Goal: Complete application form

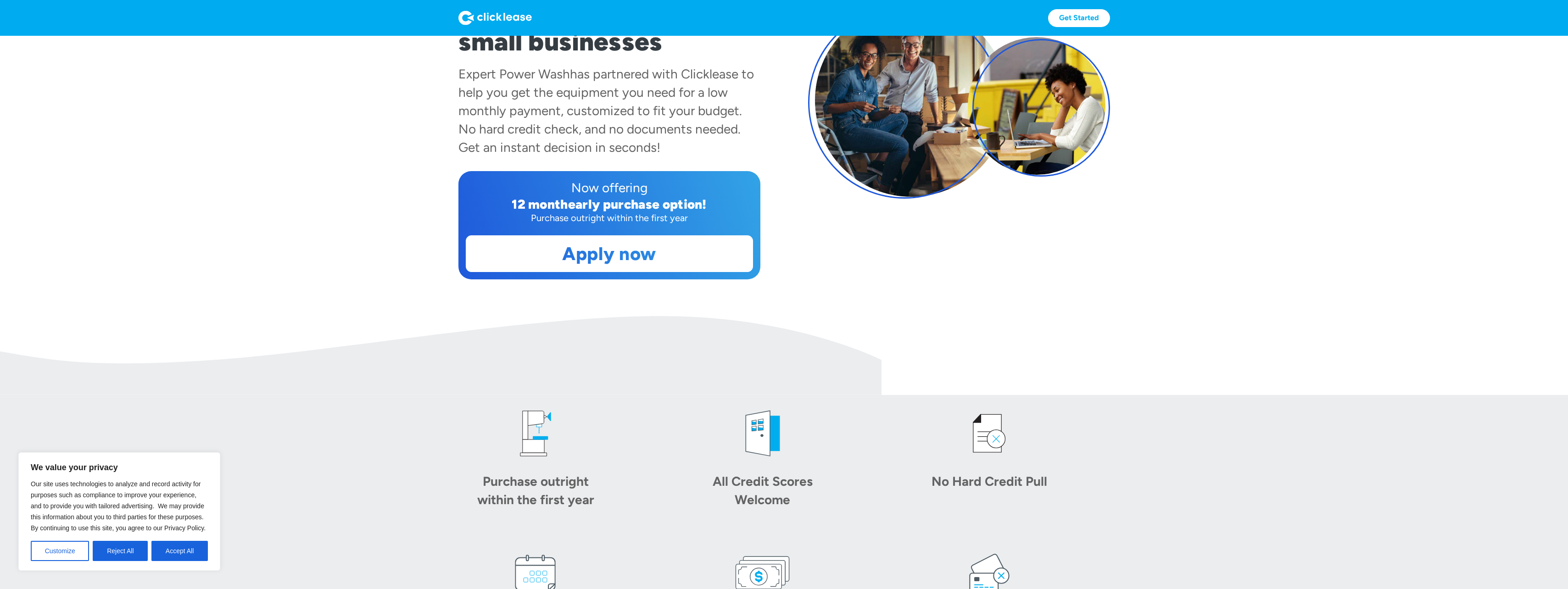
scroll to position [184, 0]
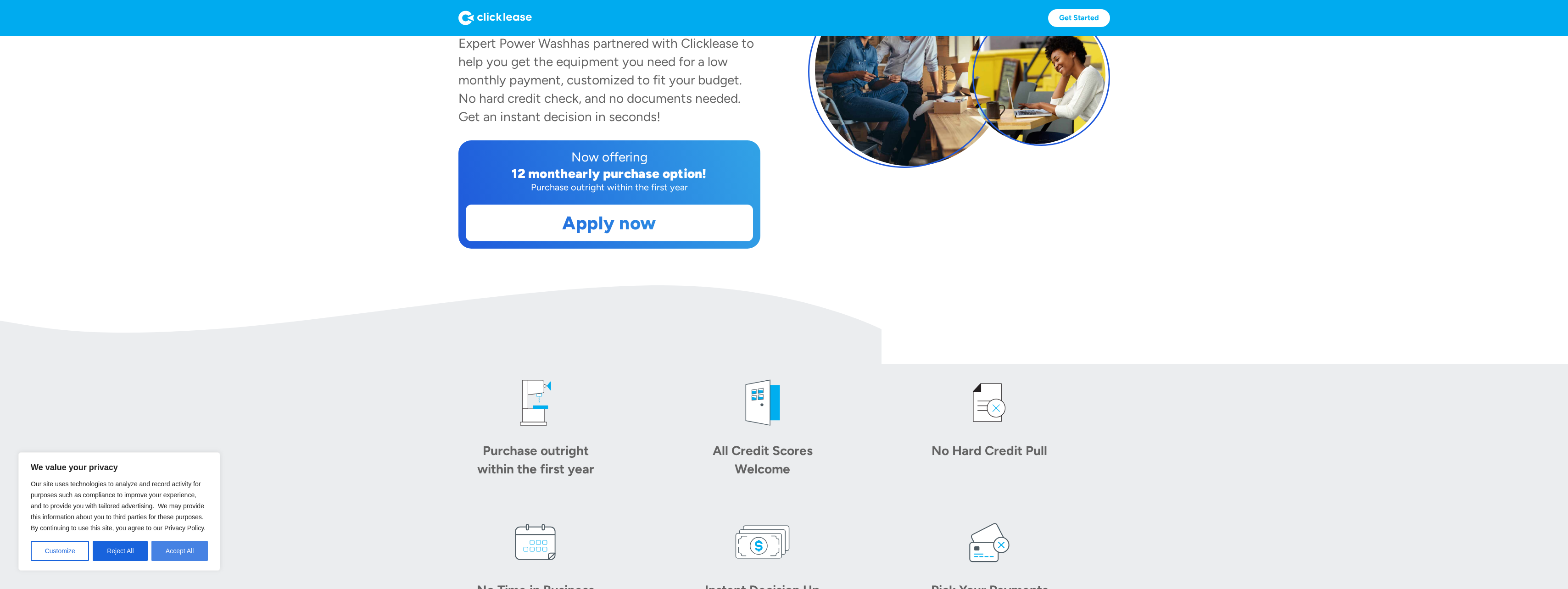
click at [164, 557] on button "Accept All" at bounding box center [180, 551] width 57 height 20
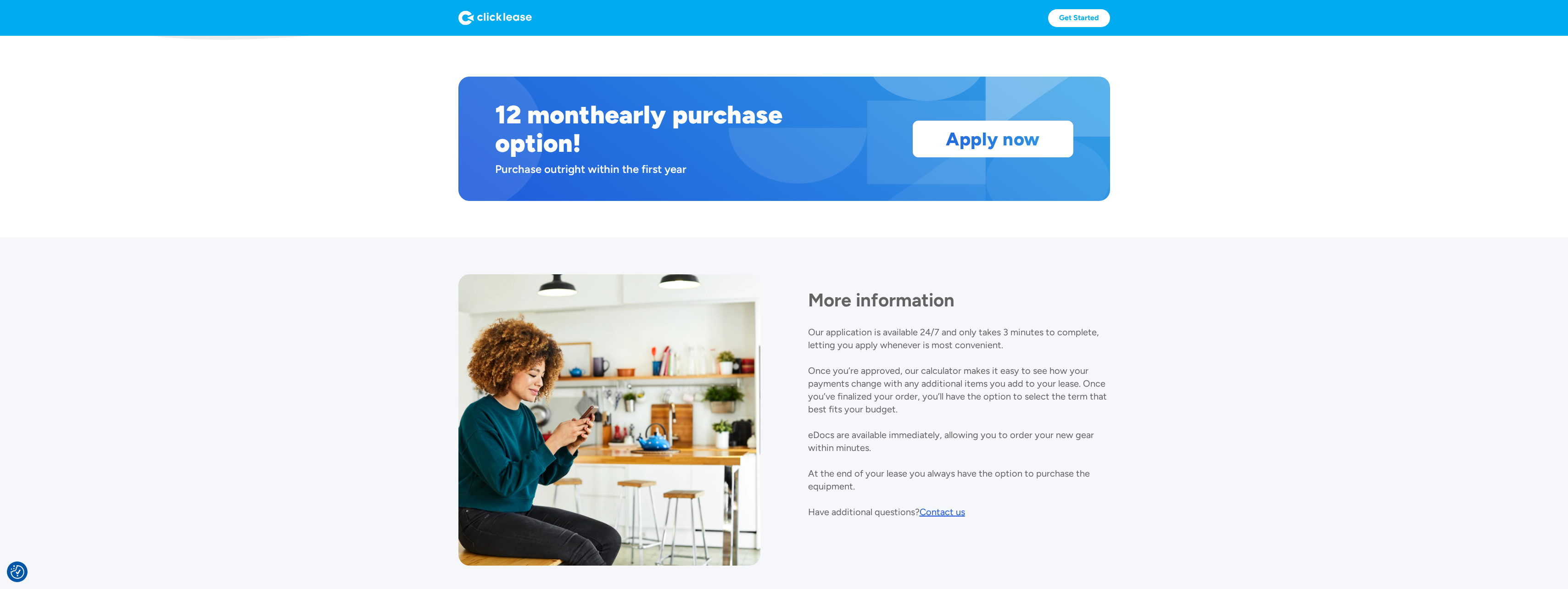
scroll to position [705, 0]
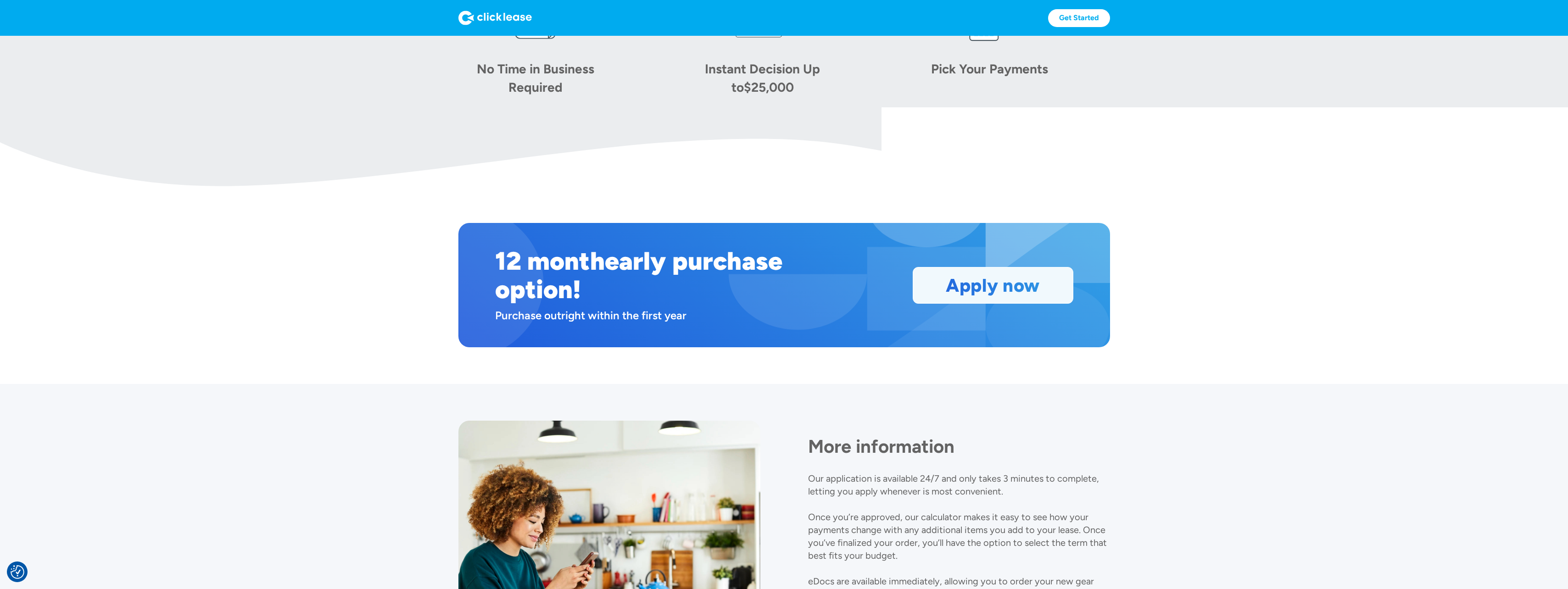
click at [940, 289] on link "Apply now" at bounding box center [993, 285] width 159 height 36
